Goal: Download file/media

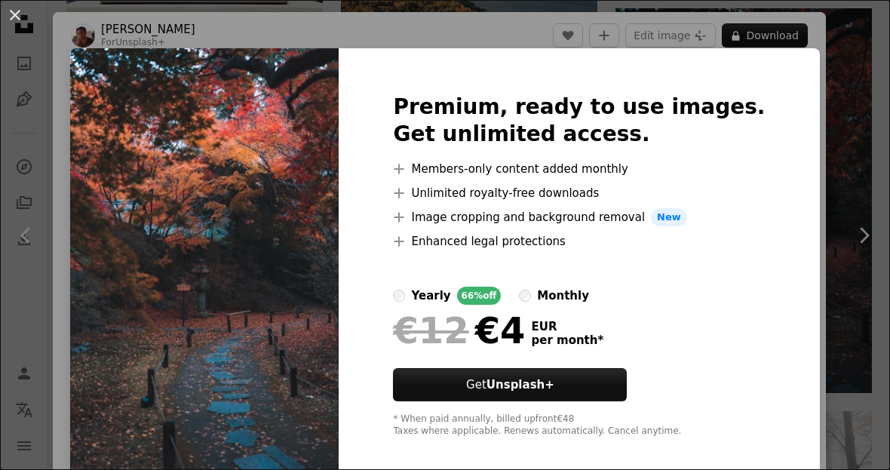
scroll to position [53, 0]
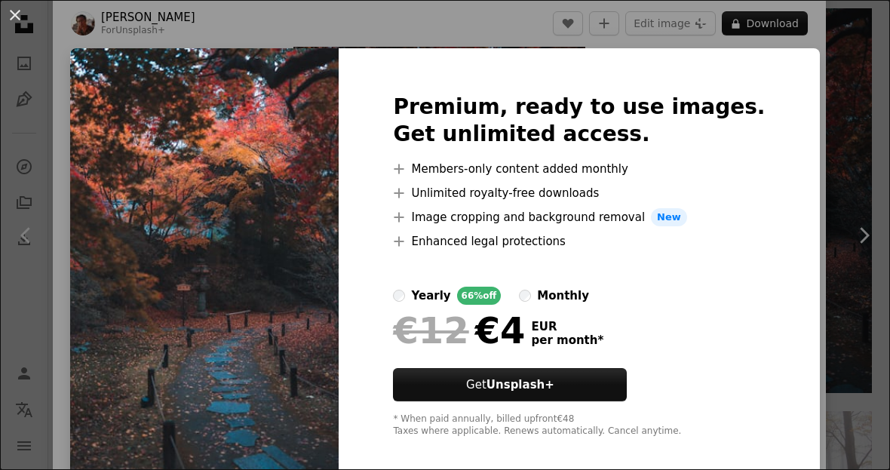
click at [833, 133] on div "An X shape Premium, ready to use images. Get unlimited access. A plus sign Memb…" at bounding box center [445, 235] width 890 height 470
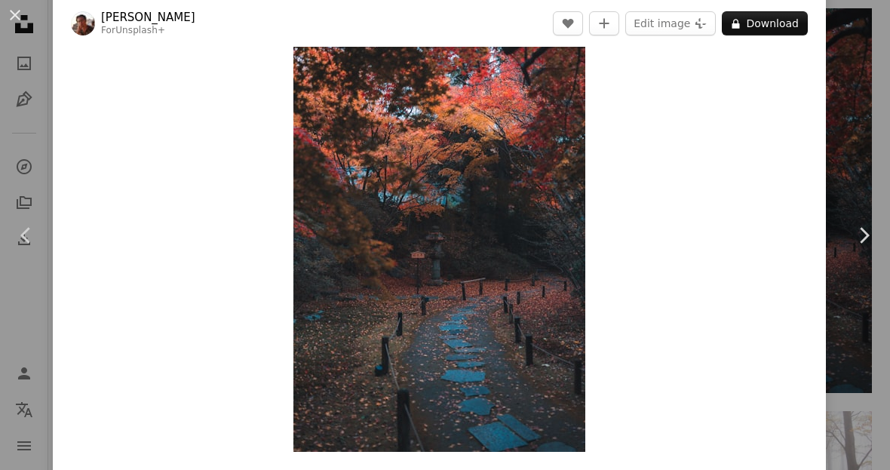
click at [9, 24] on button "An X shape" at bounding box center [15, 15] width 18 height 18
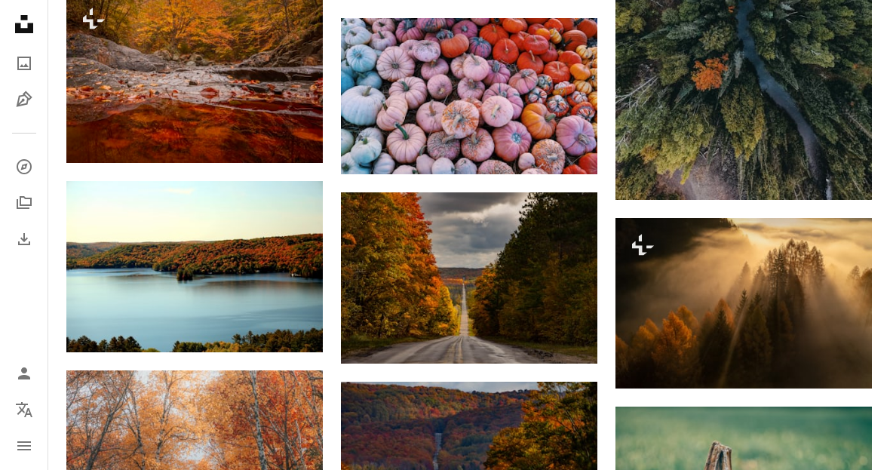
scroll to position [3098, 0]
click at [697, 320] on img at bounding box center [743, 303] width 256 height 170
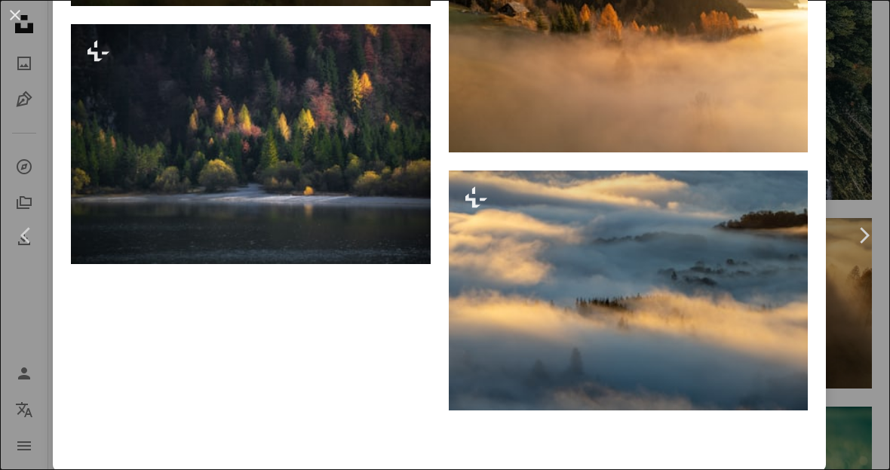
scroll to position [8873, 0]
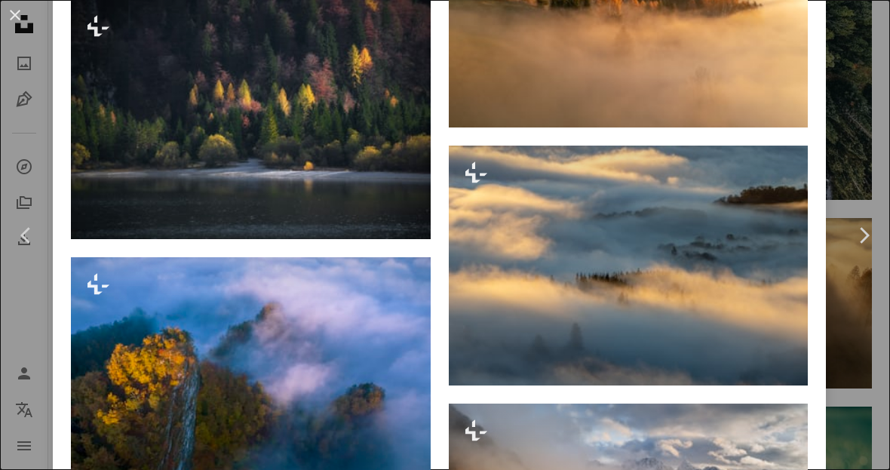
click at [662, 127] on img at bounding box center [629, 15] width 360 height 225
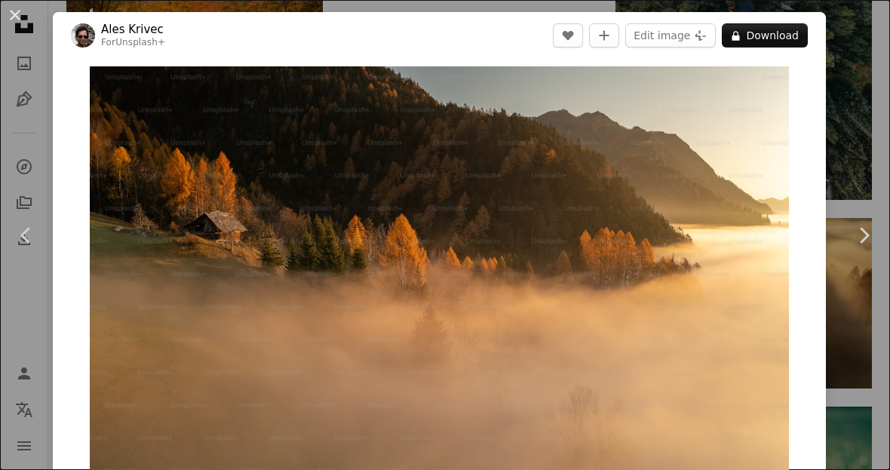
click at [19, 20] on button "An X shape" at bounding box center [15, 15] width 18 height 18
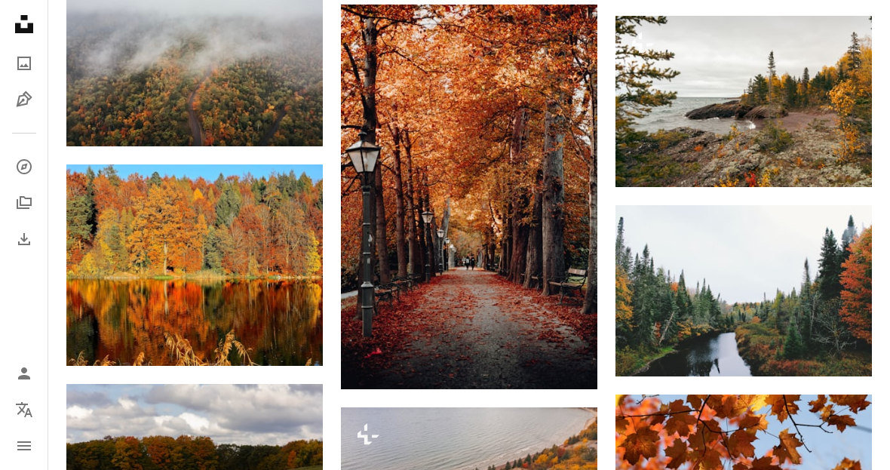
scroll to position [1525, 0]
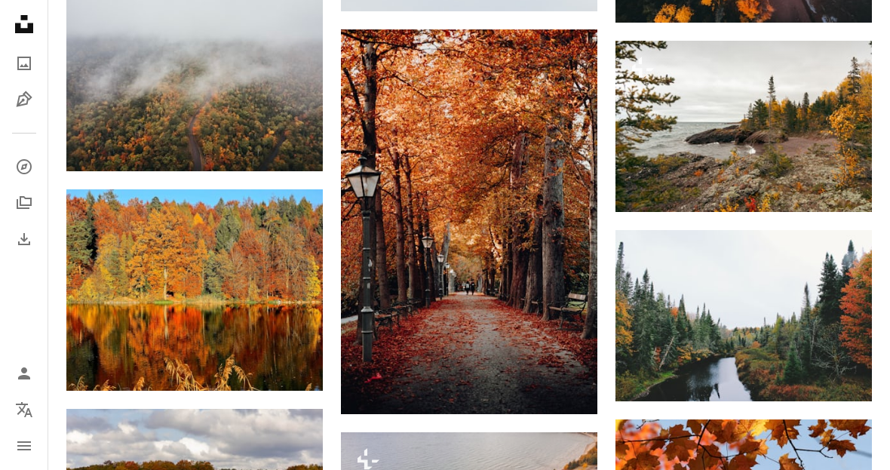
click at [558, 386] on link "Arrow pointing down" at bounding box center [567, 387] width 30 height 24
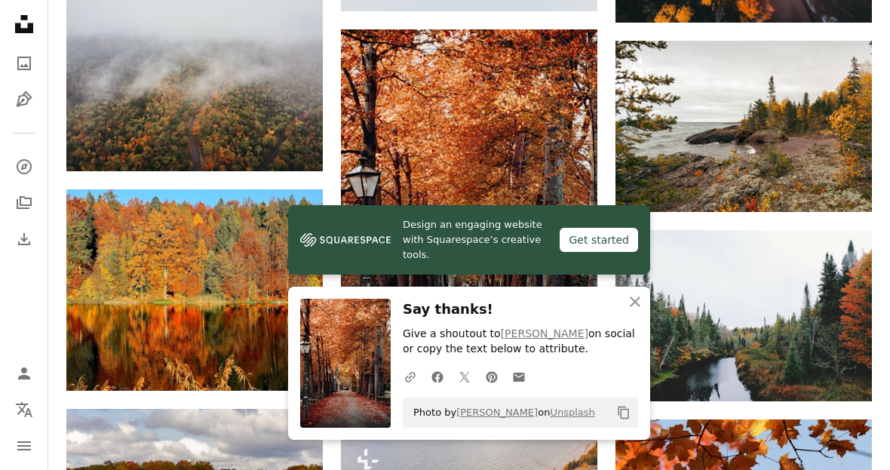
click at [632, 311] on icon "An X shape" at bounding box center [635, 301] width 18 height 18
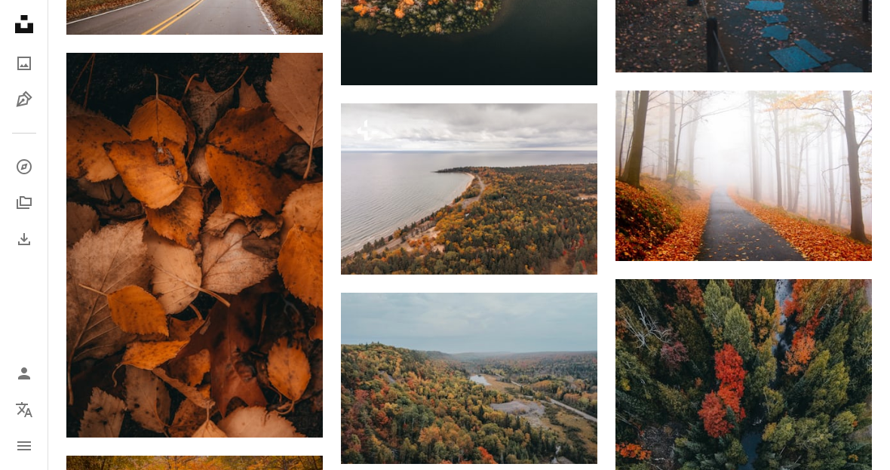
scroll to position [2635, 0]
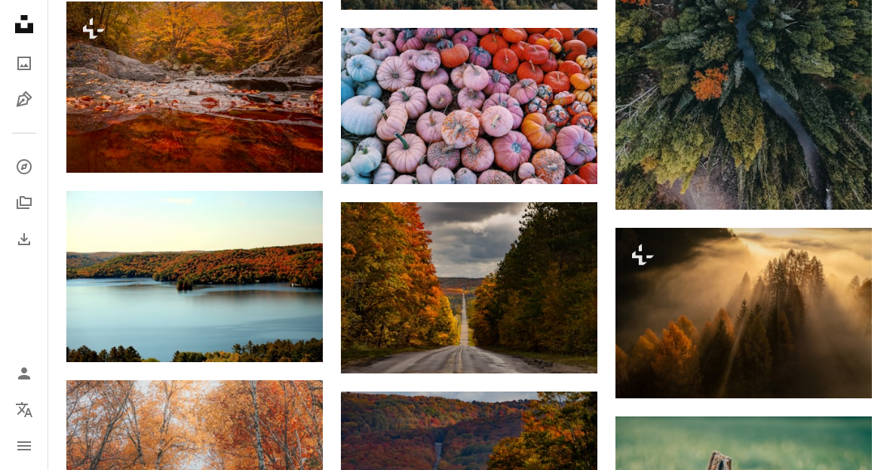
click at [758, 345] on img at bounding box center [743, 313] width 256 height 170
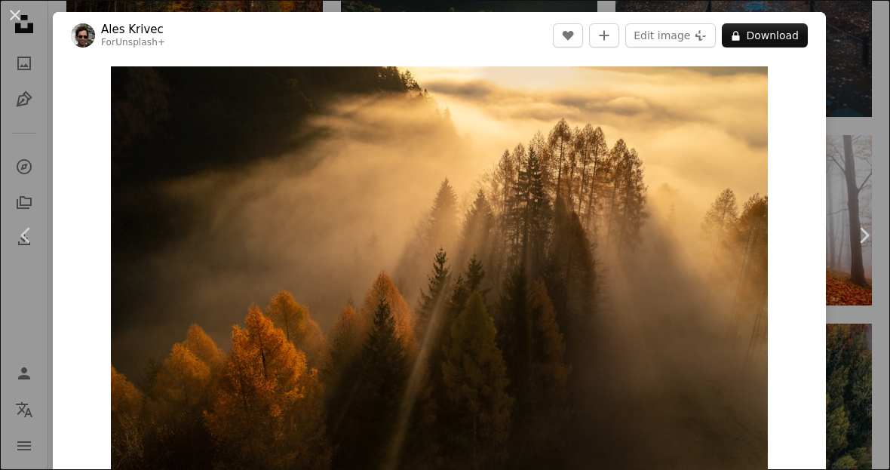
click at [6, 13] on button "An X shape" at bounding box center [15, 15] width 18 height 18
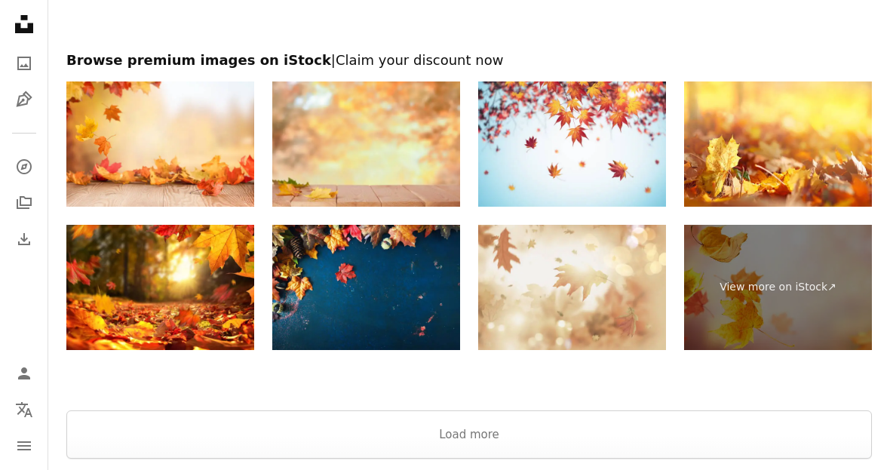
scroll to position [7535, 0]
